Goal: Task Accomplishment & Management: Manage account settings

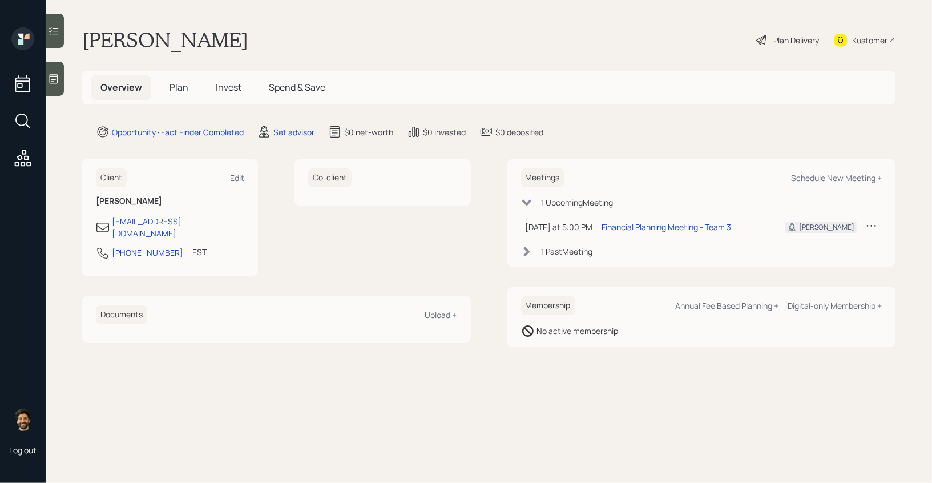
click at [873, 225] on icon at bounding box center [871, 225] width 11 height 11
click at [819, 259] on div "Cancel" at bounding box center [836, 258] width 82 height 11
